Goal: Find specific page/section: Find specific page/section

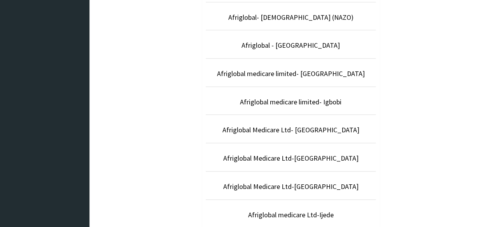
scroll to position [249, 0]
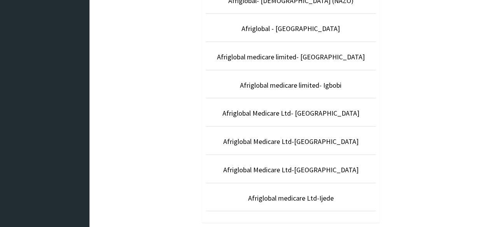
drag, startPoint x: 493, startPoint y: 64, endPoint x: 497, endPoint y: 173, distance: 109.6
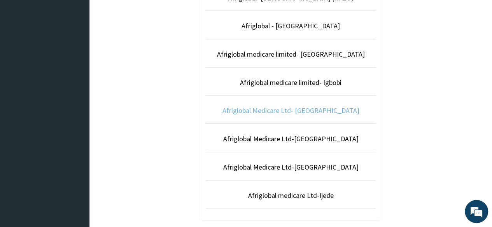
click at [314, 107] on link "Afriglobal Medicare Ltd- [GEOGRAPHIC_DATA]" at bounding box center [290, 110] width 137 height 9
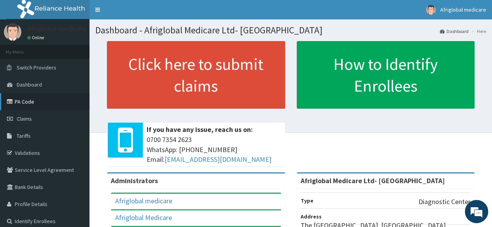
click at [34, 109] on link "PA Code" at bounding box center [44, 101] width 89 height 17
